Goal: Navigation & Orientation: Understand site structure

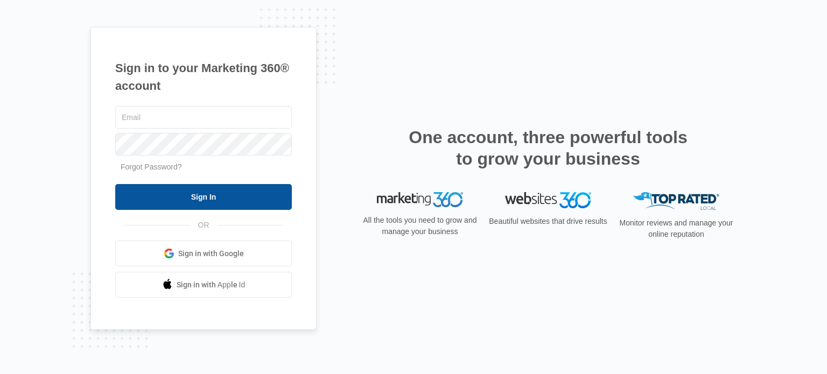
type input "[EMAIL_ADDRESS][DOMAIN_NAME]"
click at [200, 191] on input "Sign In" at bounding box center [203, 197] width 177 height 26
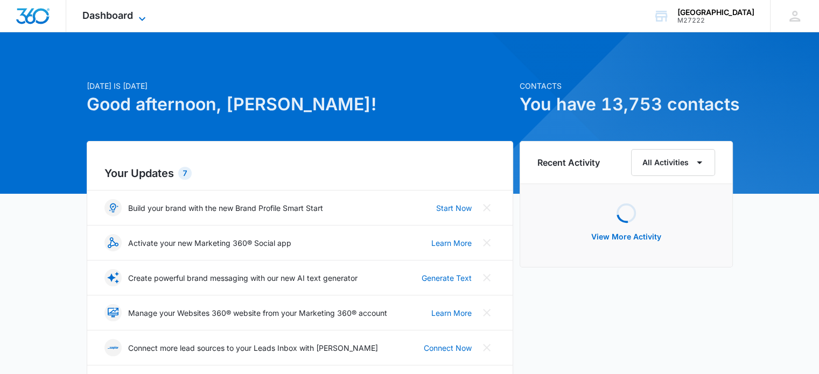
click at [131, 18] on span "Dashboard" at bounding box center [107, 15] width 51 height 11
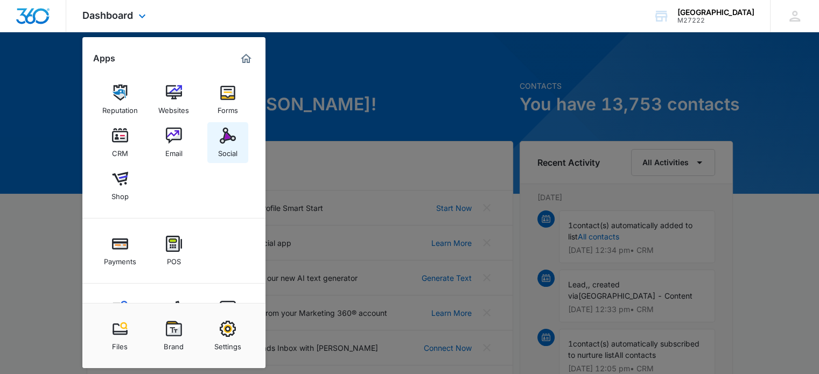
click at [227, 135] on img at bounding box center [228, 136] width 16 height 16
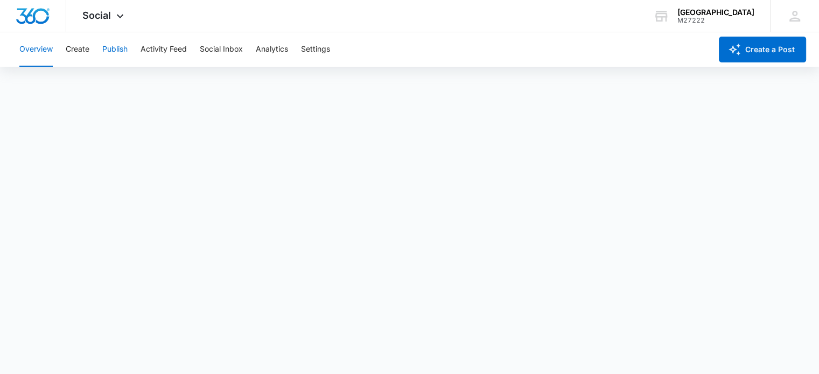
click at [113, 48] on button "Publish" at bounding box center [114, 49] width 25 height 34
click at [84, 49] on button "Create" at bounding box center [78, 49] width 24 height 34
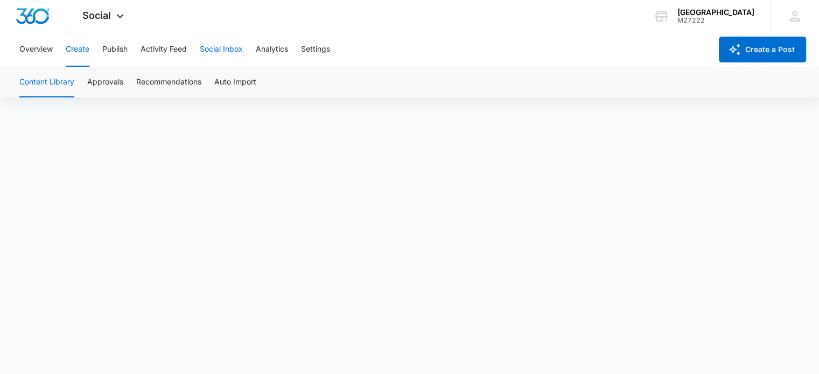
click at [222, 51] on button "Social Inbox" at bounding box center [221, 49] width 43 height 34
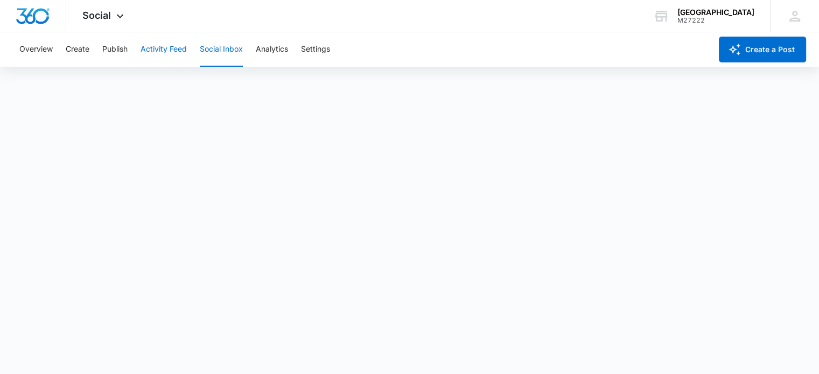
click at [170, 54] on button "Activity Feed" at bounding box center [163, 49] width 46 height 34
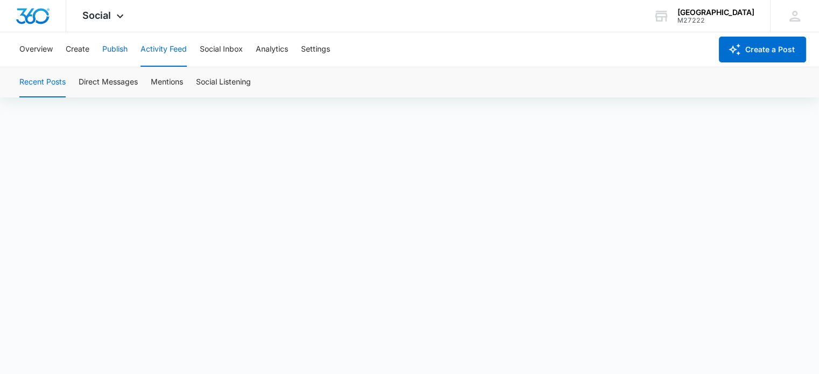
click at [123, 51] on button "Publish" at bounding box center [114, 49] width 25 height 34
click at [72, 45] on button "Create" at bounding box center [78, 49] width 24 height 34
click at [229, 51] on button "Social Inbox" at bounding box center [221, 49] width 43 height 34
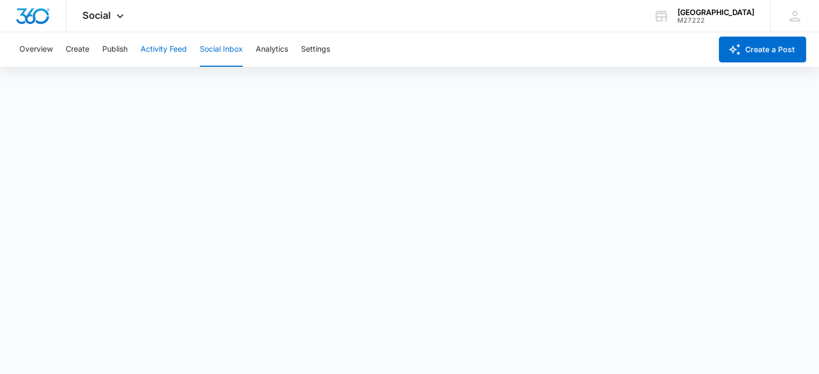
click at [164, 50] on button "Activity Feed" at bounding box center [163, 49] width 46 height 34
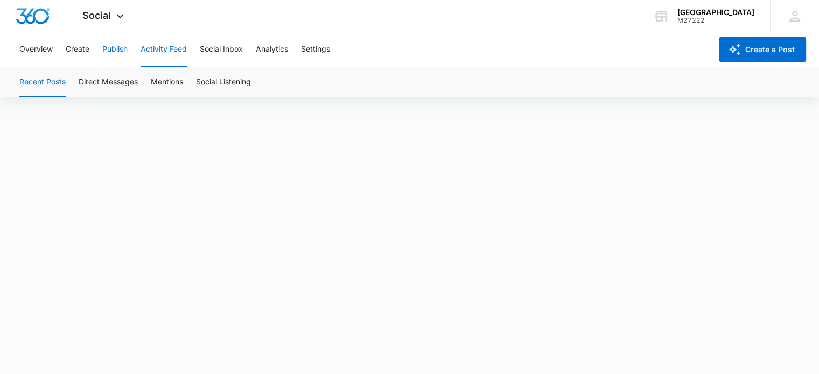
click at [116, 48] on button "Publish" at bounding box center [114, 49] width 25 height 34
click at [80, 43] on button "Create" at bounding box center [78, 49] width 24 height 34
click at [34, 52] on button "Overview" at bounding box center [35, 49] width 33 height 34
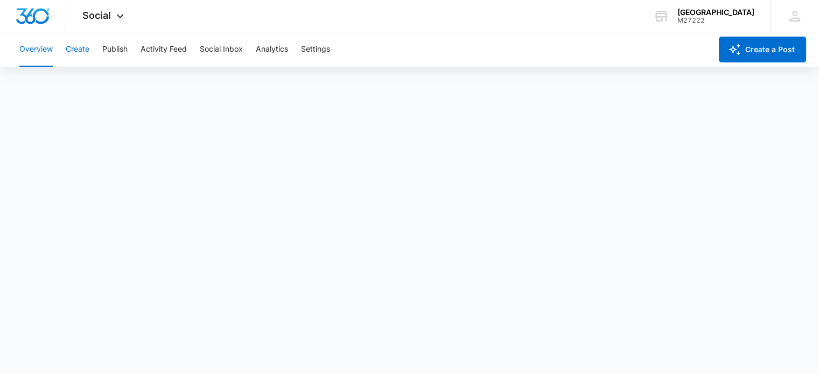
click at [83, 50] on button "Create" at bounding box center [78, 49] width 24 height 34
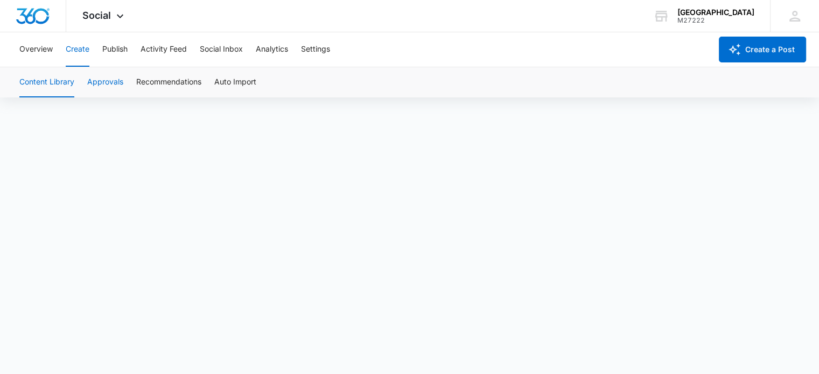
click at [110, 81] on button "Approvals" at bounding box center [105, 82] width 36 height 30
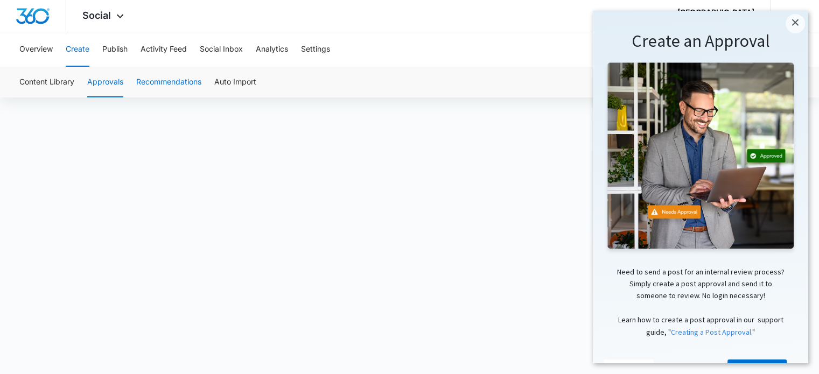
click at [166, 84] on button "Recommendations" at bounding box center [168, 82] width 65 height 30
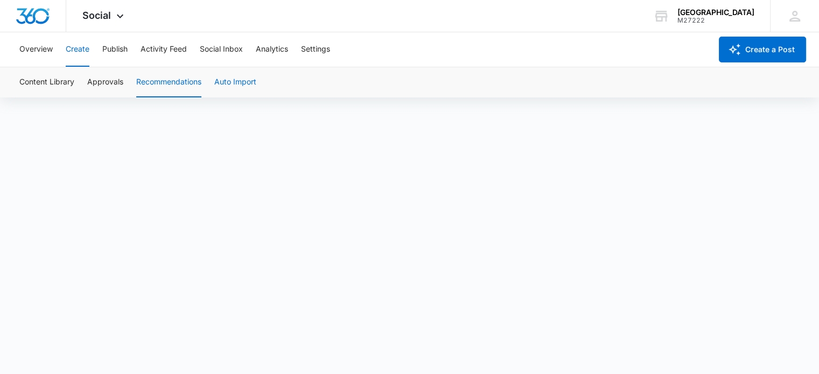
click at [230, 79] on button "Auto Import" at bounding box center [235, 82] width 42 height 30
click at [127, 45] on button "Publish" at bounding box center [114, 49] width 25 height 34
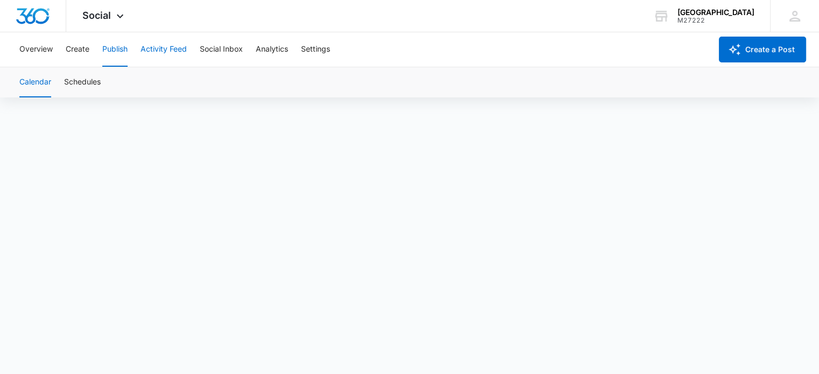
click at [177, 43] on button "Activity Feed" at bounding box center [163, 49] width 46 height 34
click at [117, 76] on button "Direct Messages" at bounding box center [108, 82] width 59 height 30
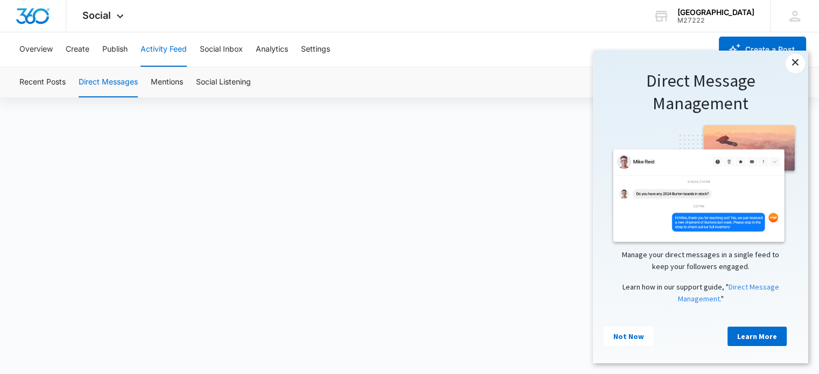
click at [789, 68] on link "×" at bounding box center [794, 63] width 19 height 19
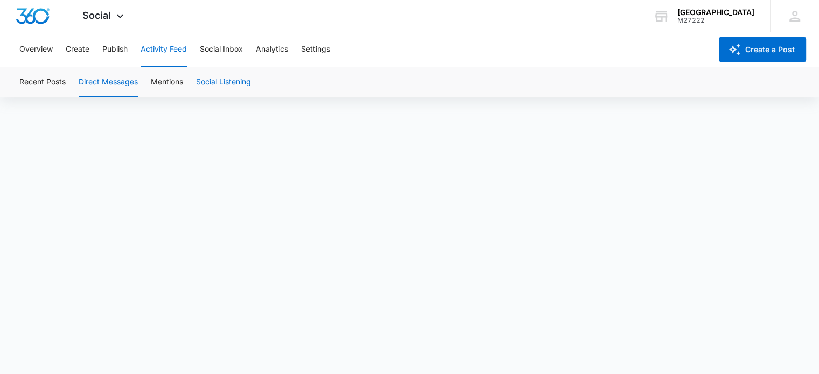
click at [231, 81] on button "Social Listening" at bounding box center [223, 82] width 55 height 30
click at [168, 80] on button "Mentions" at bounding box center [167, 82] width 32 height 30
click at [222, 49] on button "Social Inbox" at bounding box center [221, 49] width 43 height 34
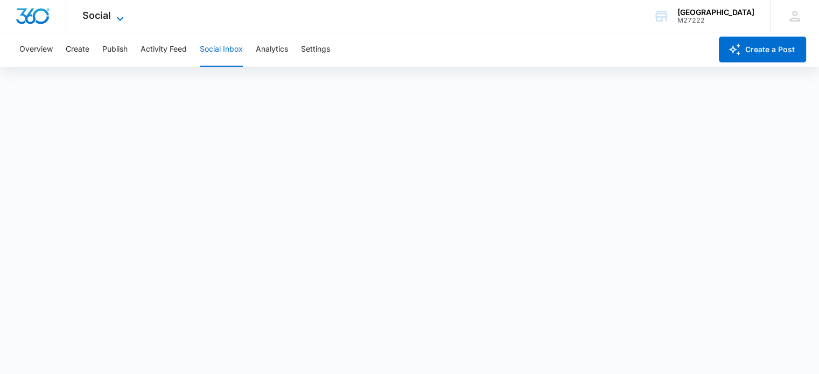
click at [114, 17] on icon at bounding box center [120, 18] width 13 height 13
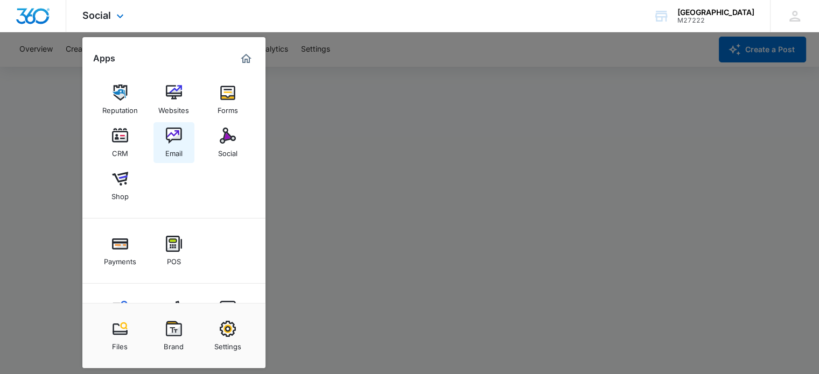
click at [172, 130] on img at bounding box center [174, 136] width 16 height 16
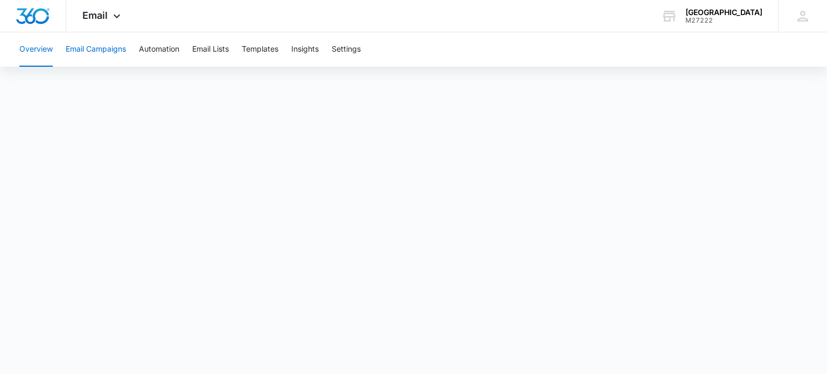
click at [114, 50] on button "Email Campaigns" at bounding box center [96, 49] width 60 height 34
click at [253, 49] on button "Templates" at bounding box center [260, 49] width 37 height 34
